Goal: Task Accomplishment & Management: Manage account settings

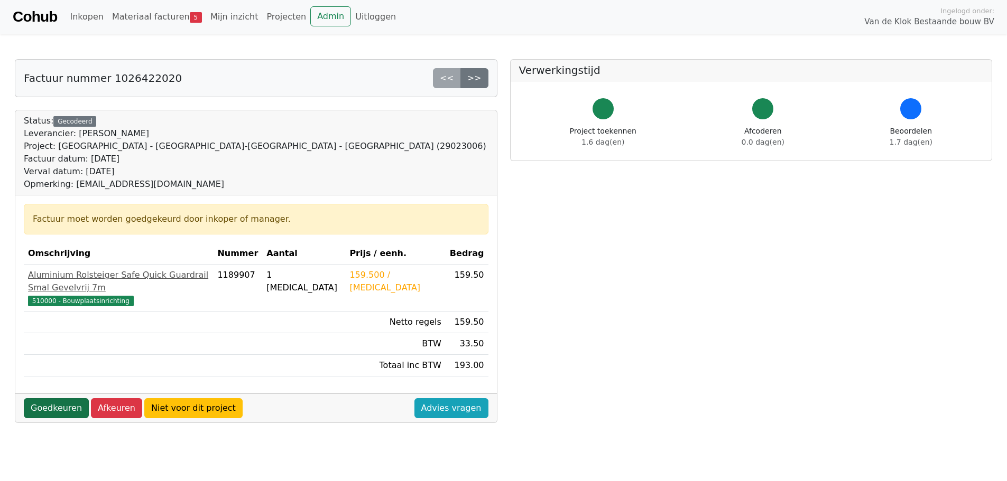
click at [47, 398] on link "Goedkeuren" at bounding box center [56, 408] width 65 height 20
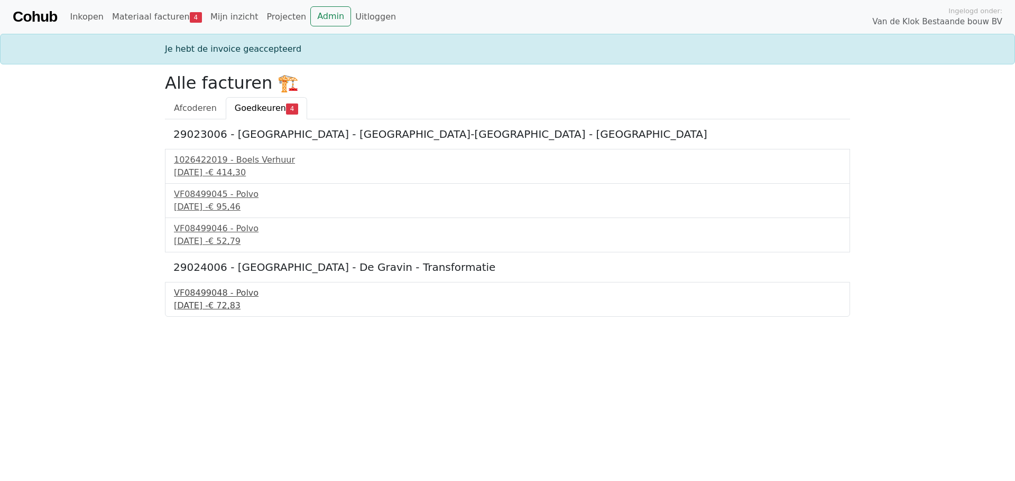
click at [200, 306] on div "18 september 2025 - € 72,83" at bounding box center [507, 306] width 667 height 13
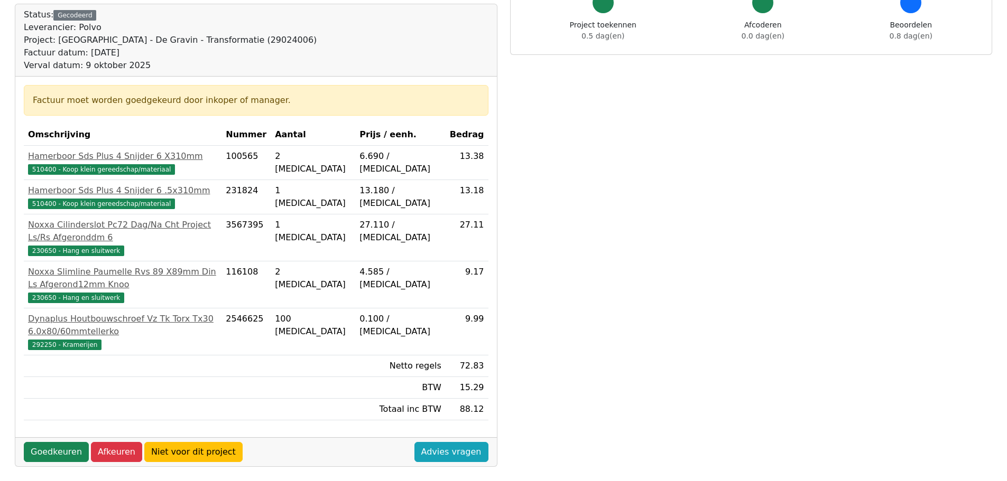
scroll to position [211, 0]
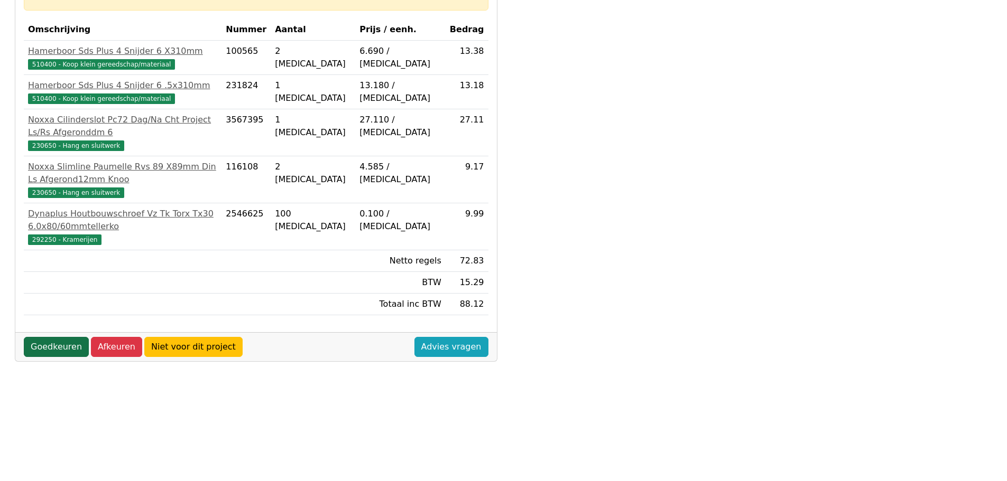
click at [59, 337] on link "Goedkeuren" at bounding box center [56, 347] width 65 height 20
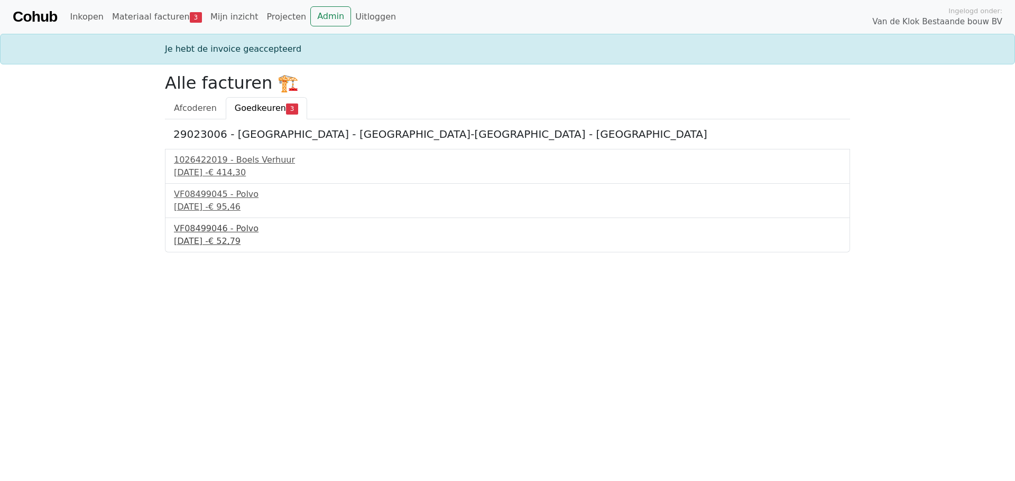
click at [203, 235] on div "18 september 2025 - € 52,79" at bounding box center [507, 241] width 667 height 13
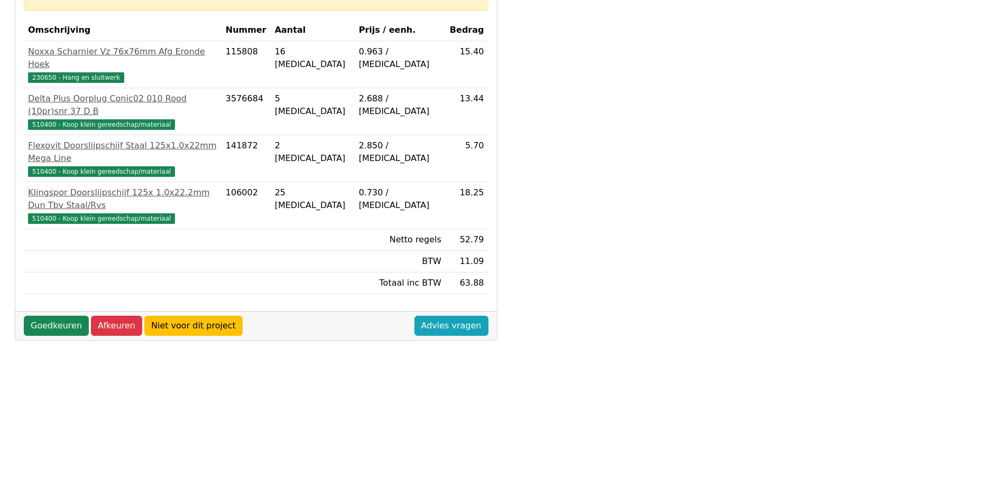
scroll to position [211, 0]
click at [58, 316] on link "Goedkeuren" at bounding box center [56, 326] width 65 height 20
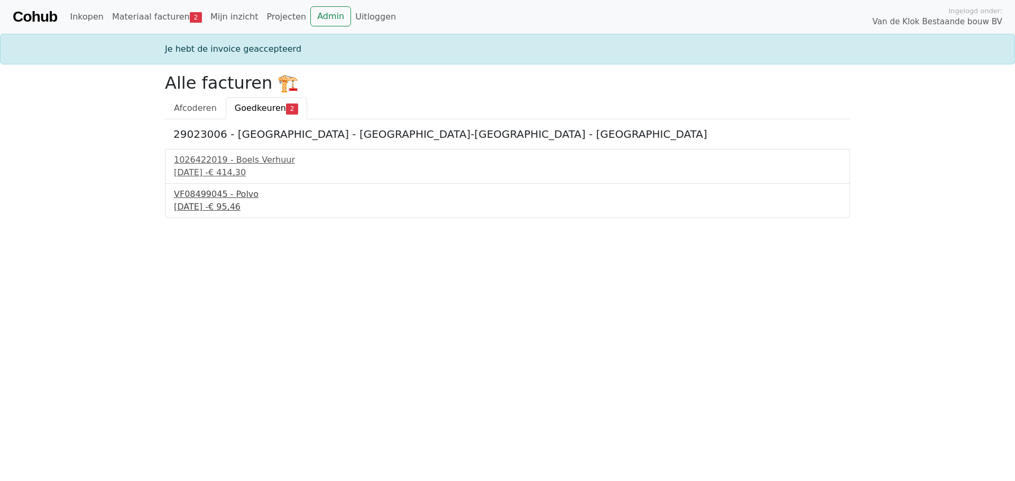
click at [200, 202] on div "18 september 2025 - € 95,46" at bounding box center [507, 207] width 667 height 13
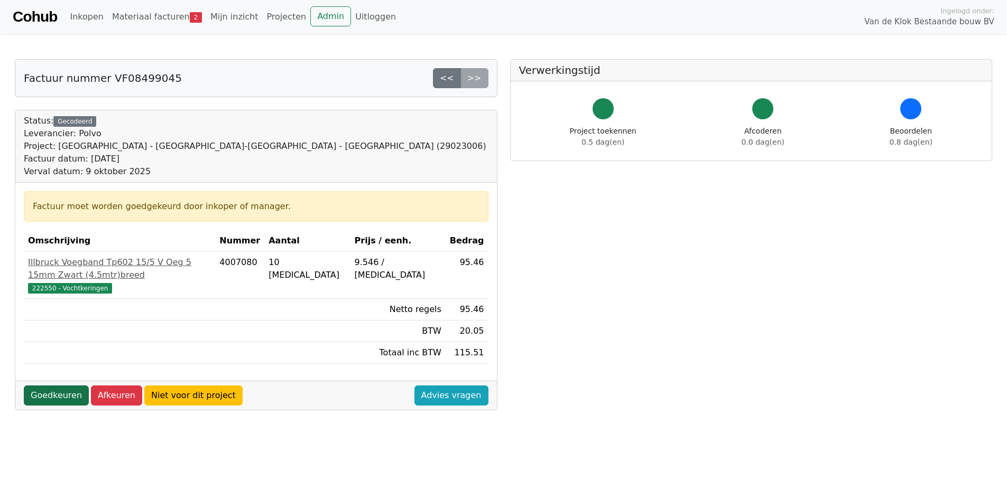
click at [57, 386] on link "Goedkeuren" at bounding box center [56, 396] width 65 height 20
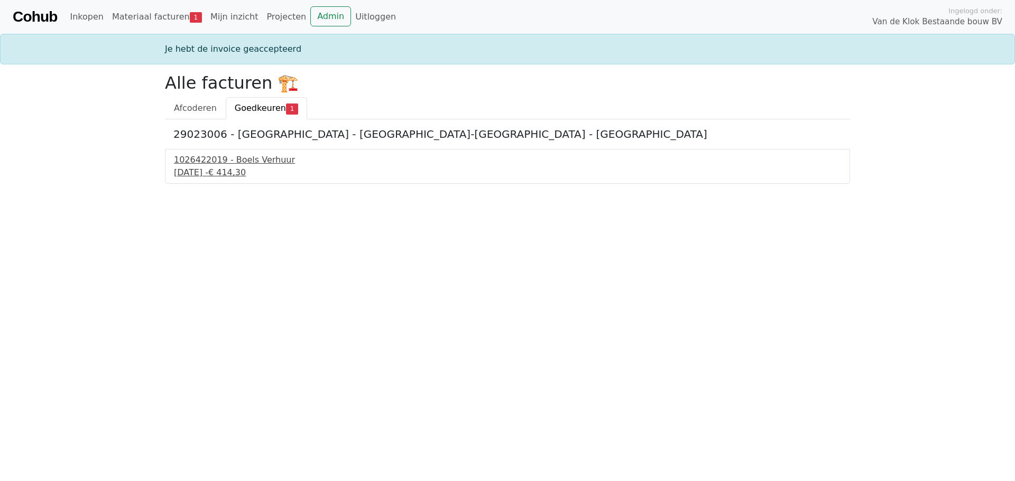
click at [227, 165] on div "1026422019 - Boels Verhuur" at bounding box center [507, 160] width 667 height 13
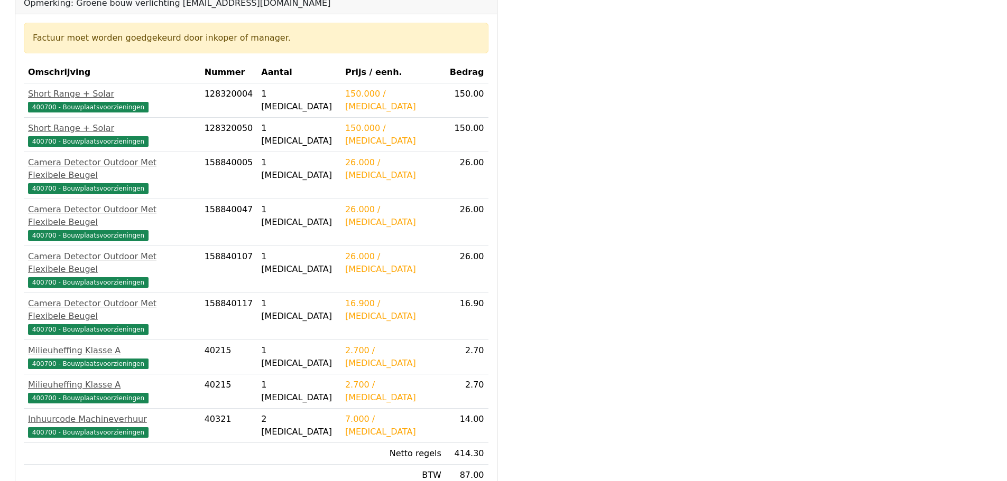
scroll to position [302, 0]
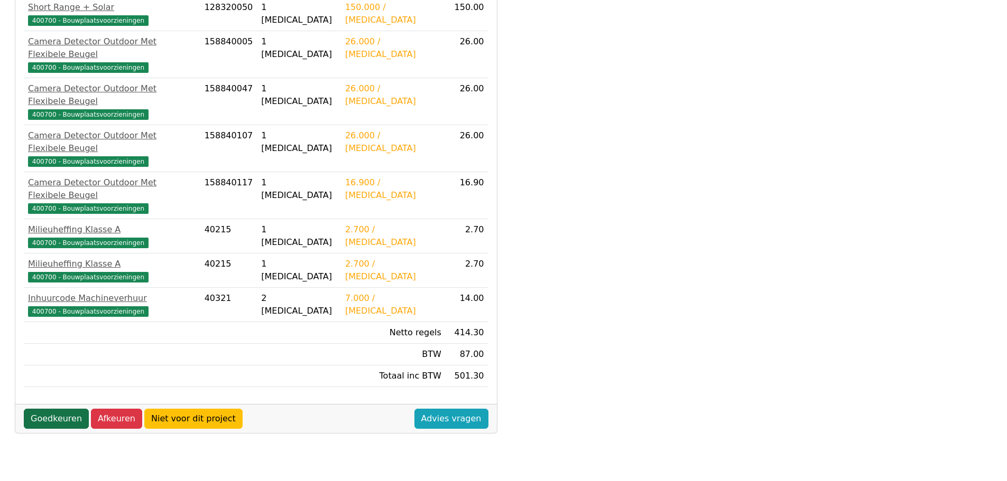
click at [50, 409] on link "Goedkeuren" at bounding box center [56, 419] width 65 height 20
